Goal: Contribute content: Add original content to the website for others to see

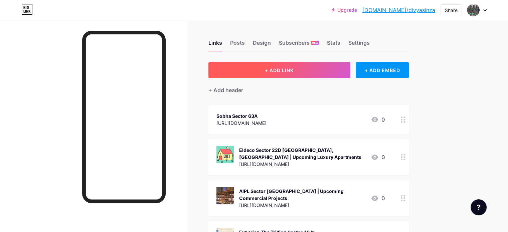
click at [290, 66] on button "+ ADD LINK" at bounding box center [279, 70] width 142 height 16
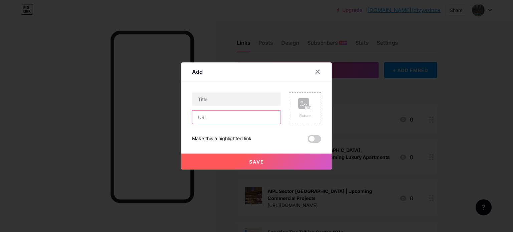
click at [240, 116] on input "text" at bounding box center [236, 116] width 88 height 13
paste input "[URL][DOMAIN_NAME]"
type input "[URL][DOMAIN_NAME]"
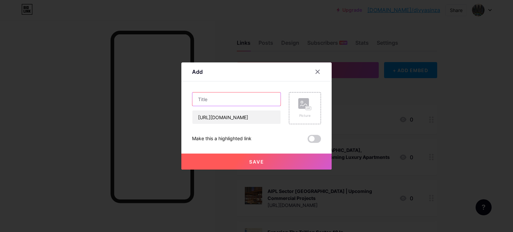
click at [253, 100] on input "text" at bounding box center [236, 98] width 88 height 13
paste input "Ramky Isnapur - Upcoming Residential Apartments In [GEOGRAPHIC_DATA]"
type input "Ramky Isnapur - Upcoming Residential Apartments In [GEOGRAPHIC_DATA]"
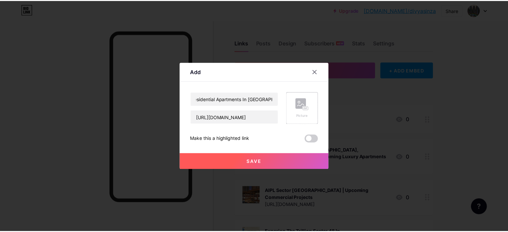
scroll to position [0, 0]
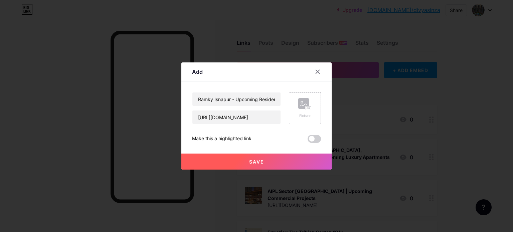
click at [306, 109] on rect at bounding box center [308, 108] width 5 height 3
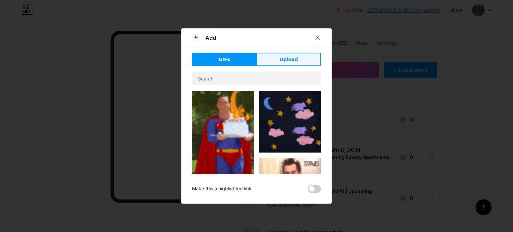
click at [279, 61] on span "Upload" at bounding box center [288, 59] width 18 height 7
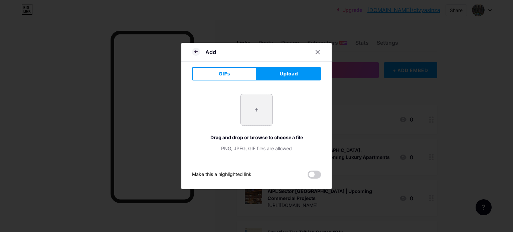
click at [254, 110] on input "file" at bounding box center [256, 109] width 31 height 31
type input "C:\fakepath\Group-3868-6.png"
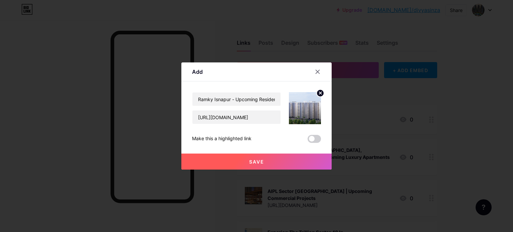
click at [262, 160] on button "Save" at bounding box center [256, 162] width 150 height 16
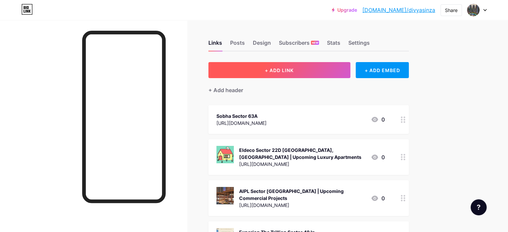
click at [293, 73] on button "+ ADD LINK" at bounding box center [279, 70] width 142 height 16
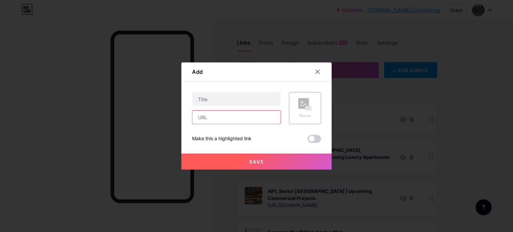
click at [243, 118] on input "text" at bounding box center [236, 116] width 88 height 13
paste input "https://brigade.developerprojects.com/hyderabad/brigade-kokapet/"
type input "https://brigade.developerprojects.com/hyderabad/brigade-kokapet/"
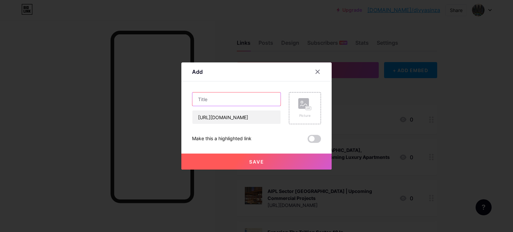
click at [225, 99] on input "text" at bounding box center [236, 98] width 88 height 13
paste input "Brigade Kokapet | 2/3 BHK Ultra-Luxury Flats In Hyderabad"
type input "Brigade Kokapet | 2/3 BHK Ultra-Luxury Flats In Hyderabad"
click at [240, 163] on button "Save" at bounding box center [256, 162] width 150 height 16
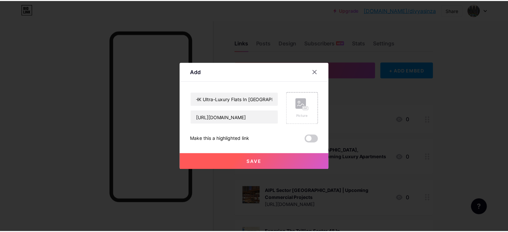
scroll to position [0, 0]
